Goal: Information Seeking & Learning: Find specific page/section

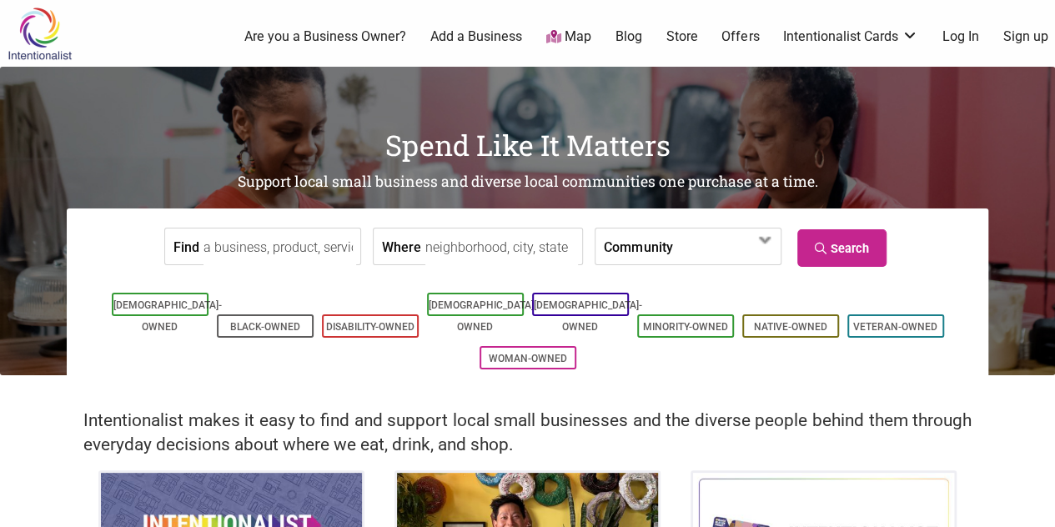
click at [952, 41] on link "Log In" at bounding box center [961, 37] width 37 height 18
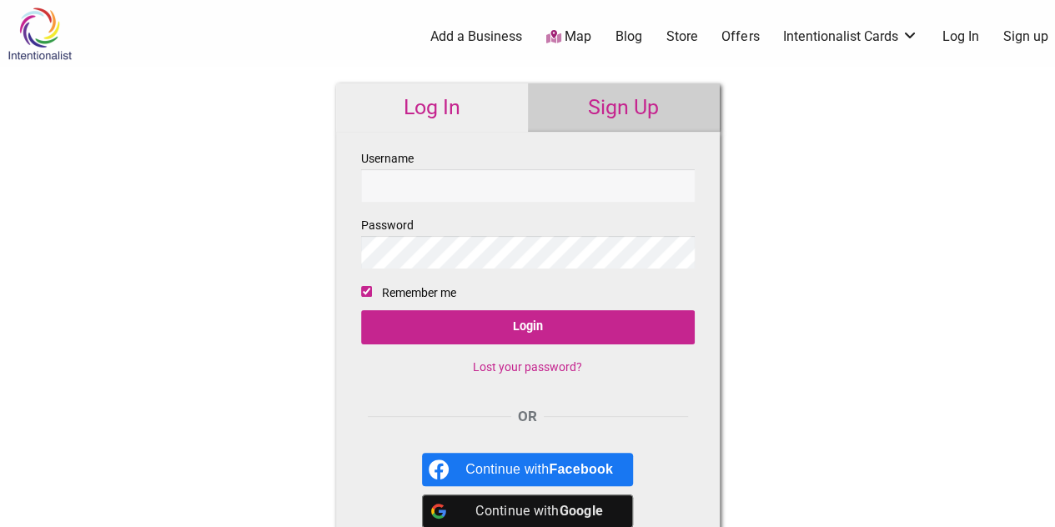
type input "bonnie@swankyscoop.com"
click at [572, 407] on div "OR" at bounding box center [528, 417] width 334 height 22
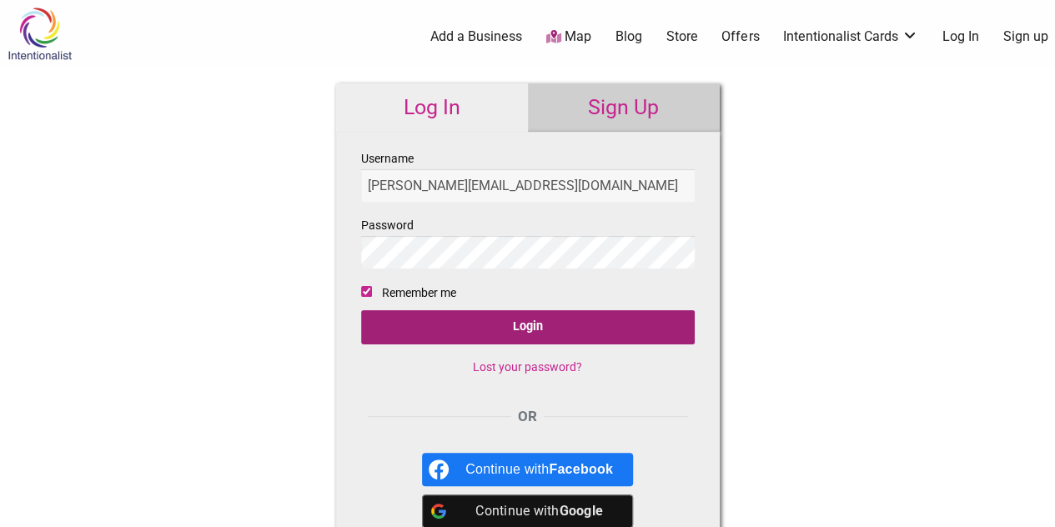
click at [573, 336] on input "Login" at bounding box center [528, 327] width 334 height 34
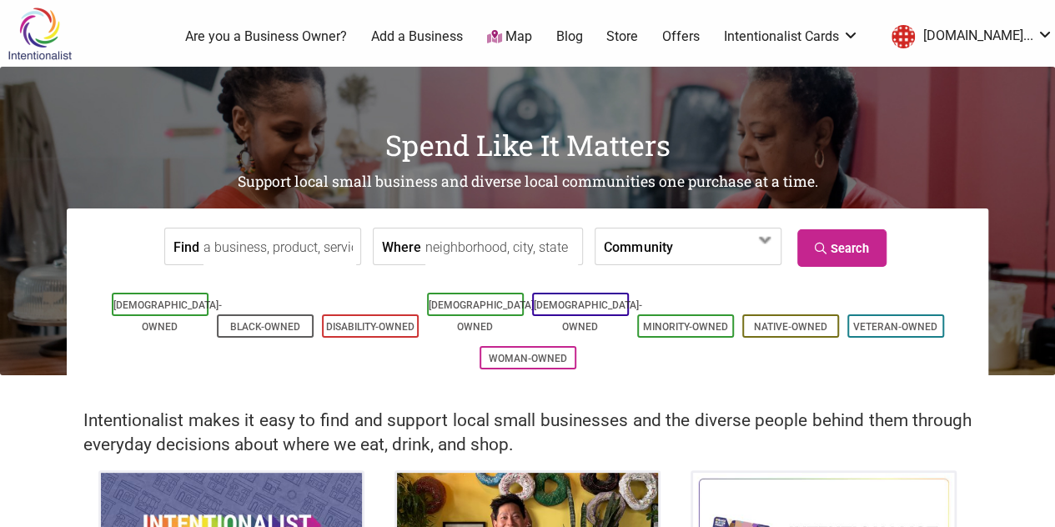
click at [316, 251] on input "Find" at bounding box center [280, 248] width 153 height 38
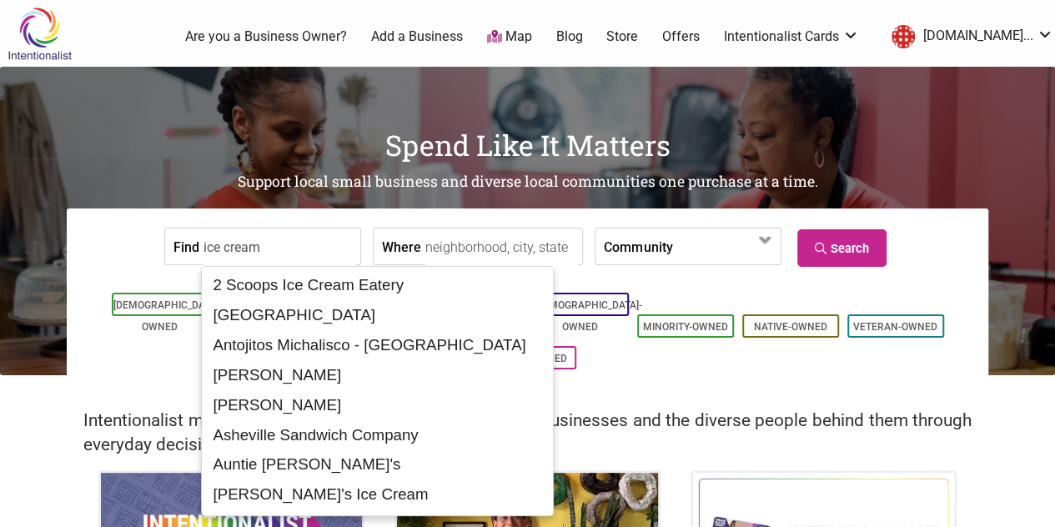
type input "ice cream"
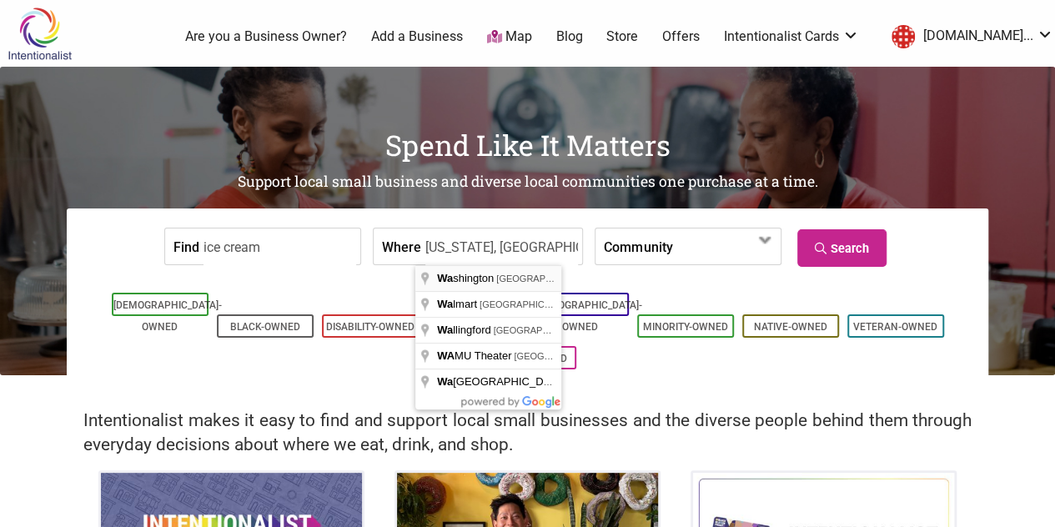
type input "[US_STATE], [GEOGRAPHIC_DATA]"
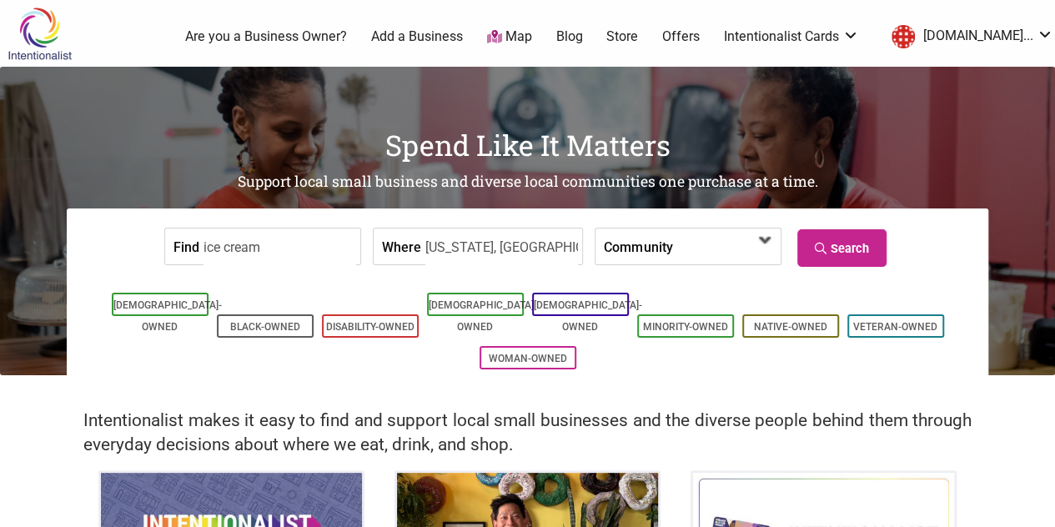
click at [693, 251] on span at bounding box center [720, 248] width 72 height 28
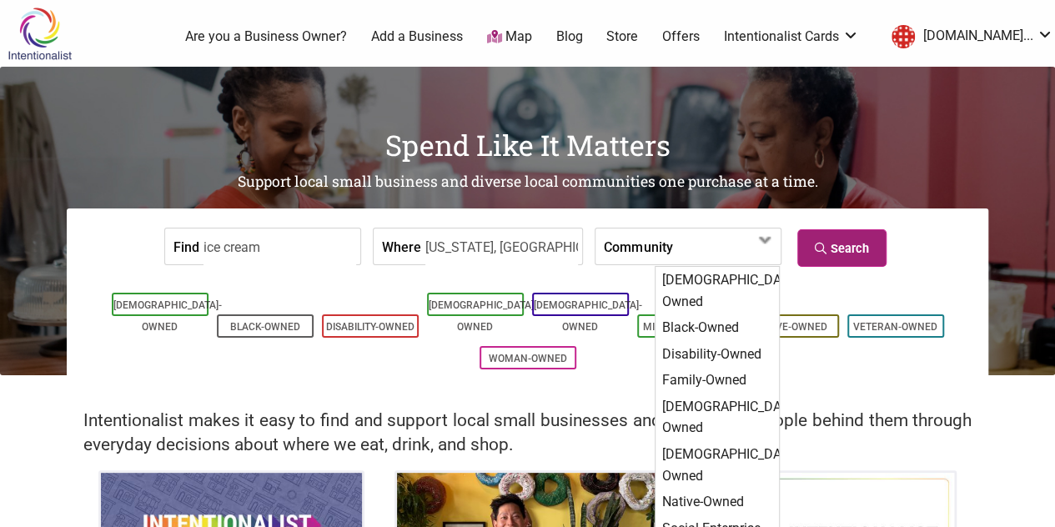
click at [825, 240] on link "Search" at bounding box center [841, 248] width 89 height 38
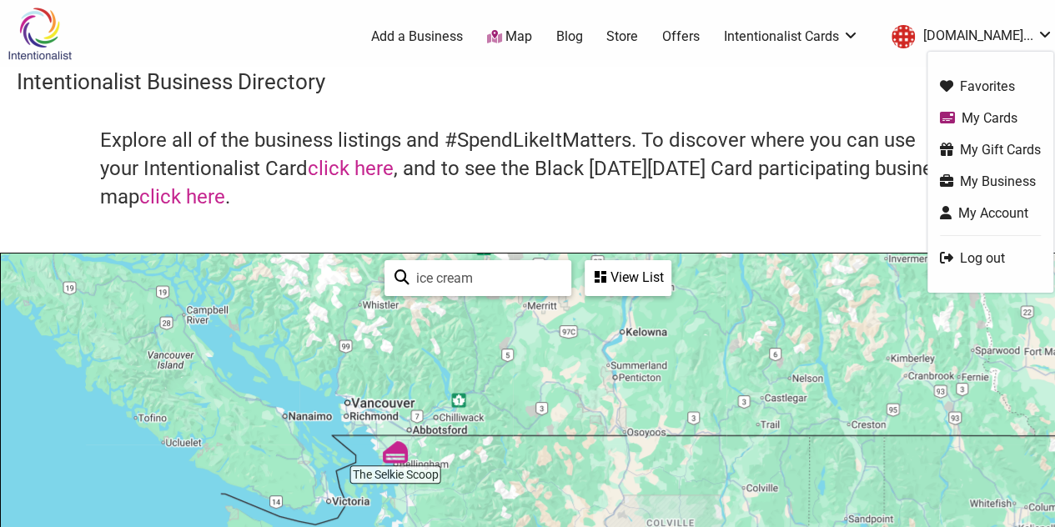
click at [532, 36] on link "Map" at bounding box center [509, 37] width 45 height 19
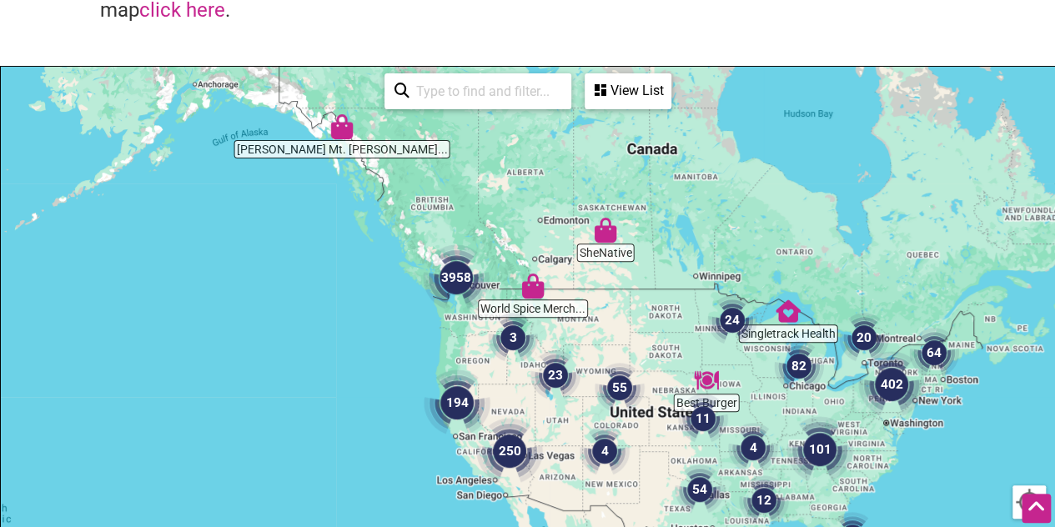
scroll to position [197, 0]
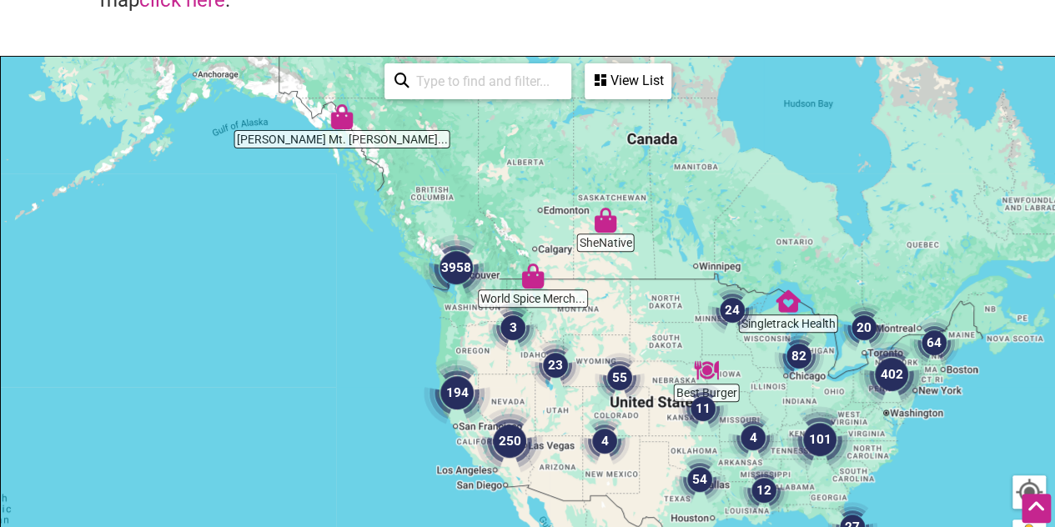
click at [505, 331] on img "3" at bounding box center [513, 328] width 50 height 50
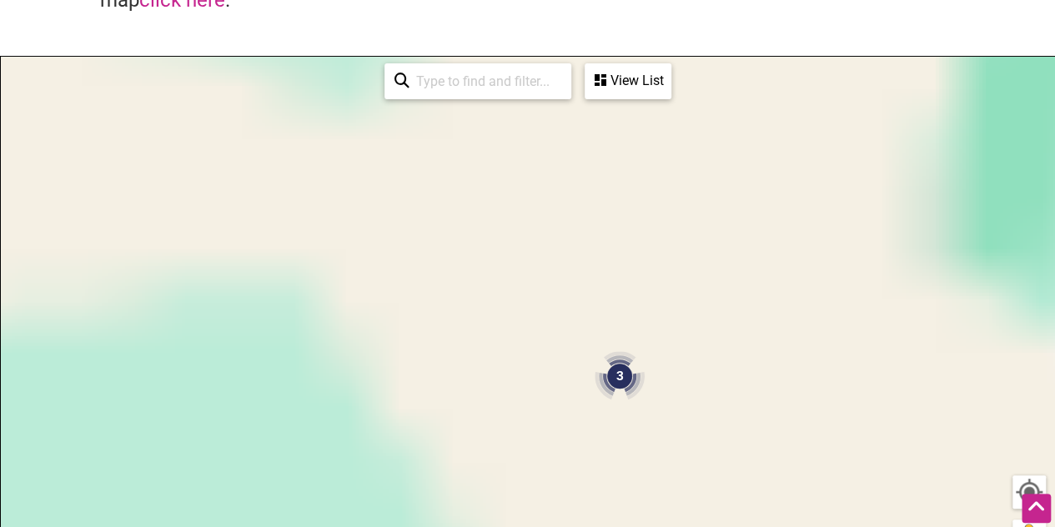
click at [505, 331] on div "To navigate, press the arrow keys." at bounding box center [528, 381] width 1054 height 649
